Goal: Information Seeking & Learning: Learn about a topic

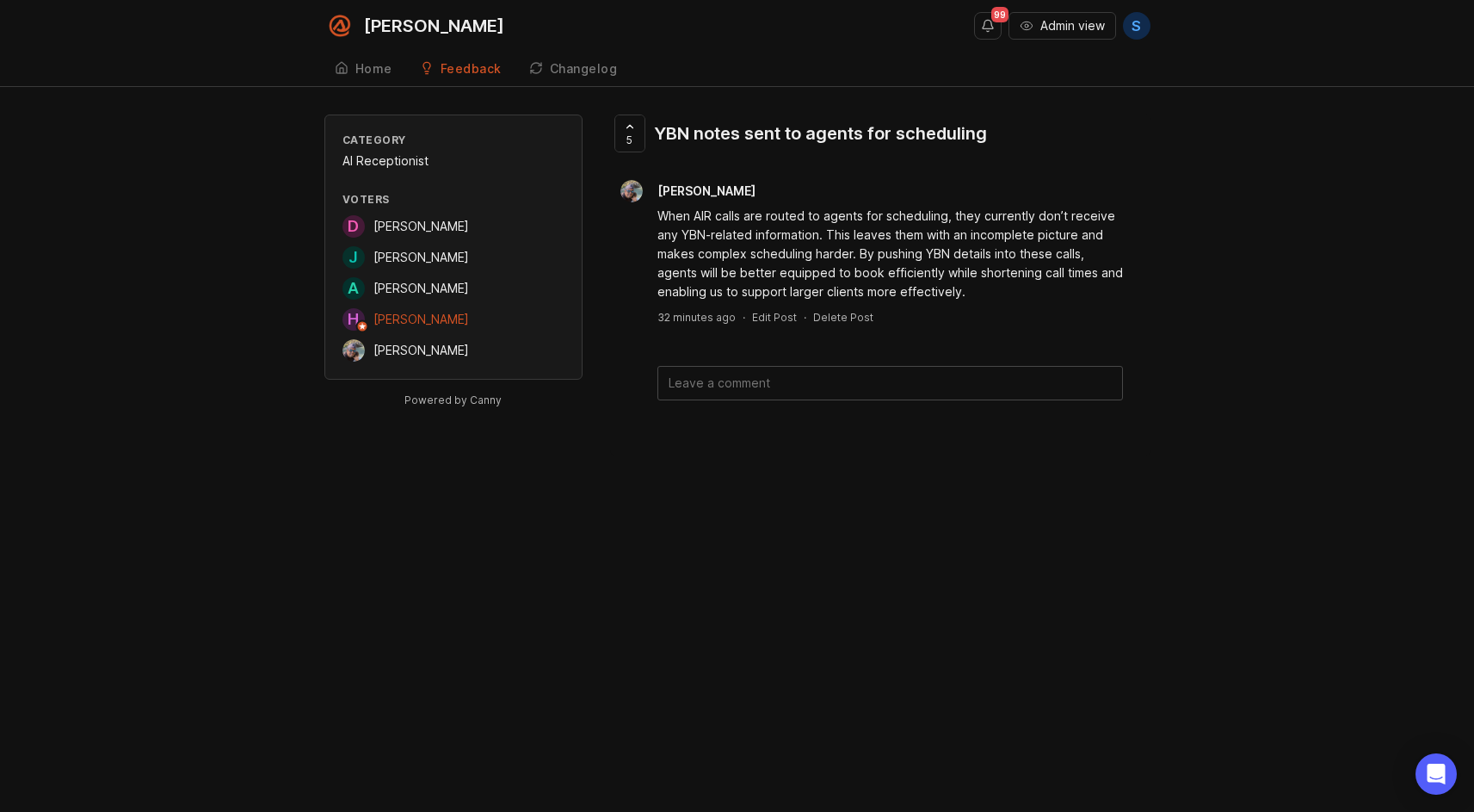
click at [760, 132] on div "YBN notes sent to agents for scheduling" at bounding box center [820, 133] width 333 height 24
click at [786, 139] on div "YBN notes sent to agents for scheduling" at bounding box center [820, 133] width 333 height 24
click at [631, 125] on icon at bounding box center [630, 125] width 12 height 12
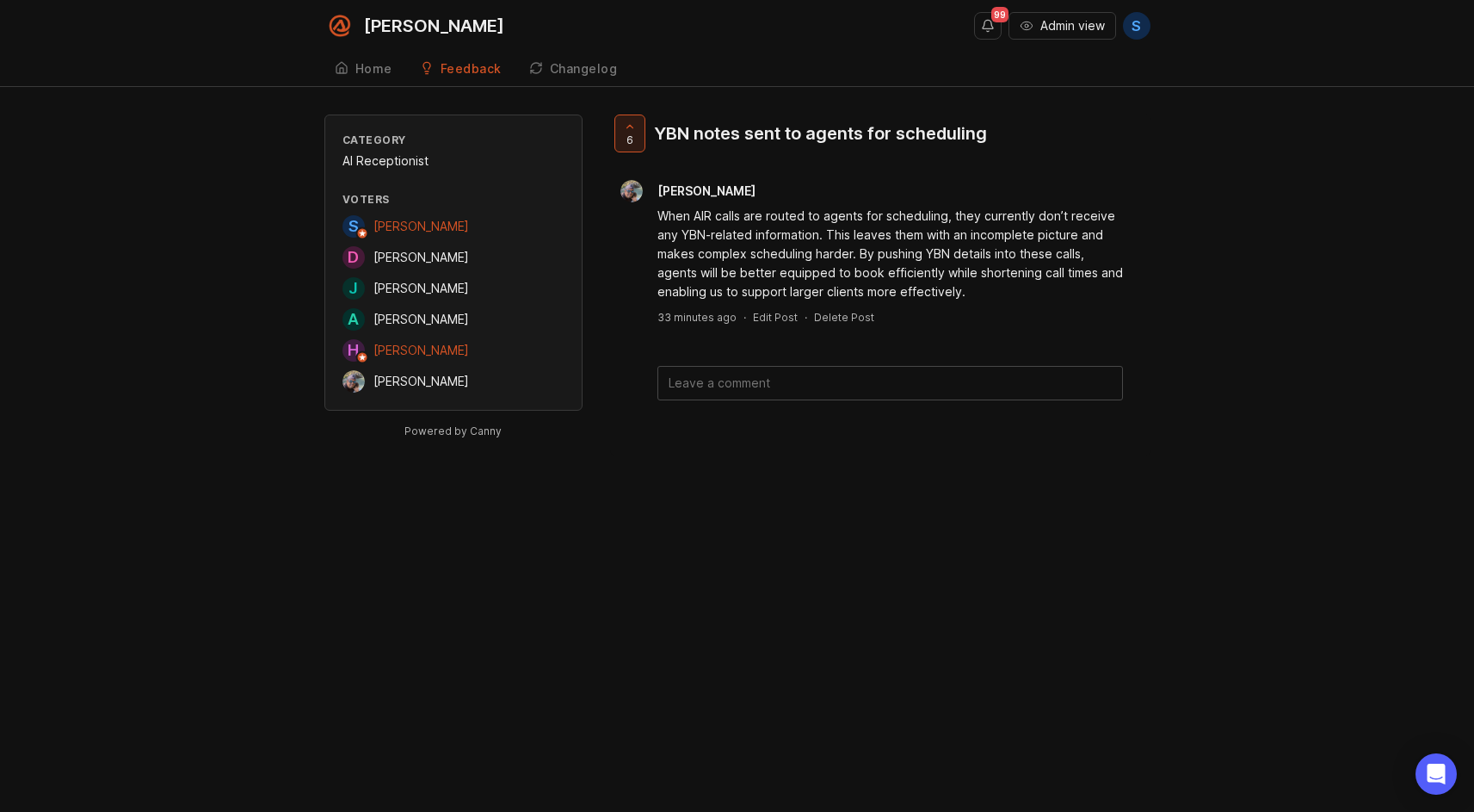
click at [785, 264] on div "When AIR calls are routed to agents for scheduling, they currently don’t receiv…" at bounding box center [890, 254] width 466 height 95
click at [628, 136] on span "6" at bounding box center [630, 139] width 7 height 14
click at [309, 544] on div "[PERSON_NAME] 99 Admin view S Create Home Feedback Feature Requests (Internal) …" at bounding box center [737, 406] width 1474 height 812
